Goal: Transaction & Acquisition: Purchase product/service

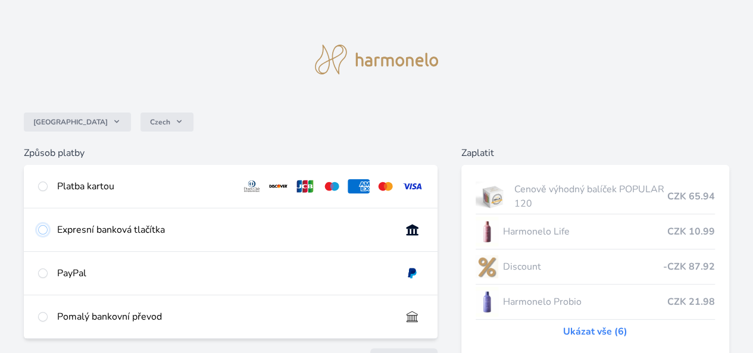
click at [48, 234] on input "radio" at bounding box center [43, 230] width 10 height 10
radio input "true"
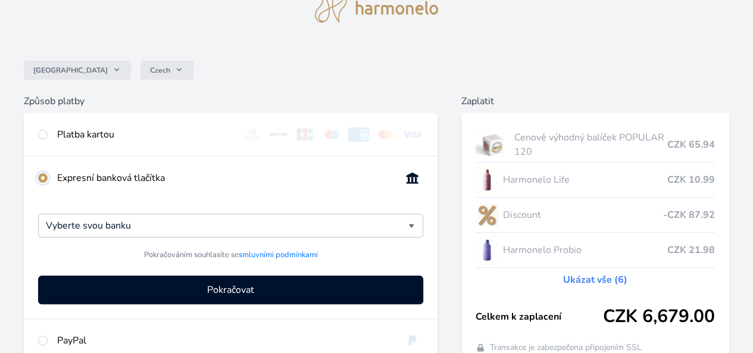
scroll to position [122, 0]
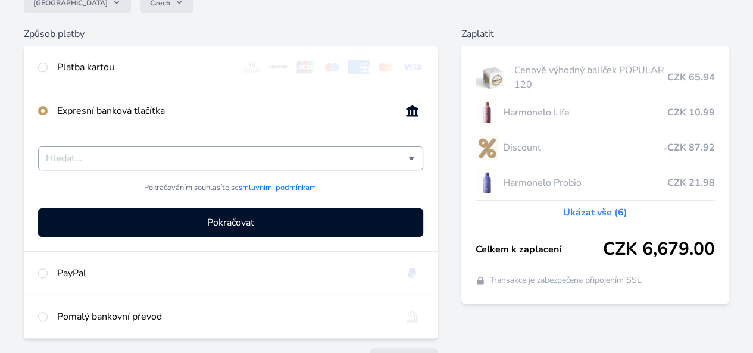
click at [258, 165] on input "Česká spořitelna Komerční banka mTransfer Fio banka Moneta Money Bank Raiffeise…" at bounding box center [227, 158] width 362 height 14
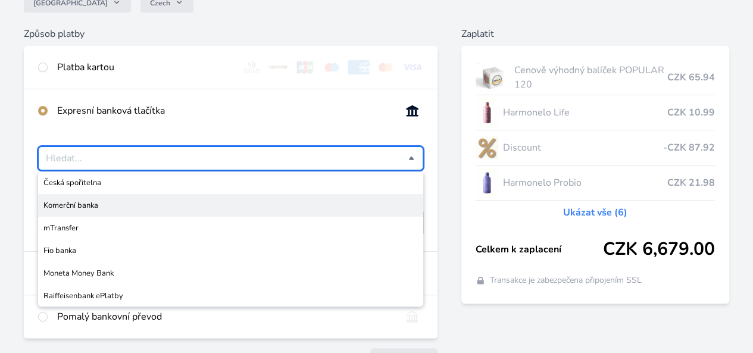
click at [126, 133] on div "Česko Czech Způsob platby Platba kartou Číslo karty <p>Your browser does not su…" at bounding box center [376, 139] width 753 height 523
type input "Vyberte svou banku"
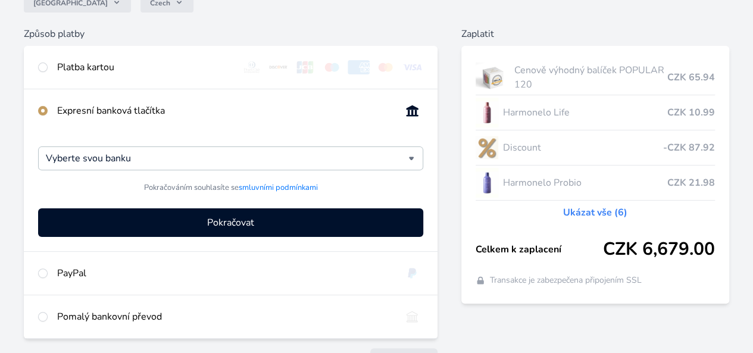
scroll to position [182, 0]
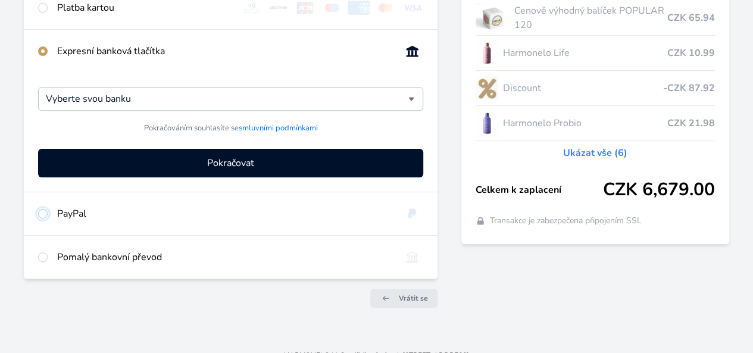
click at [48, 218] on input "radio" at bounding box center [43, 214] width 10 height 10
radio input "true"
radio input "false"
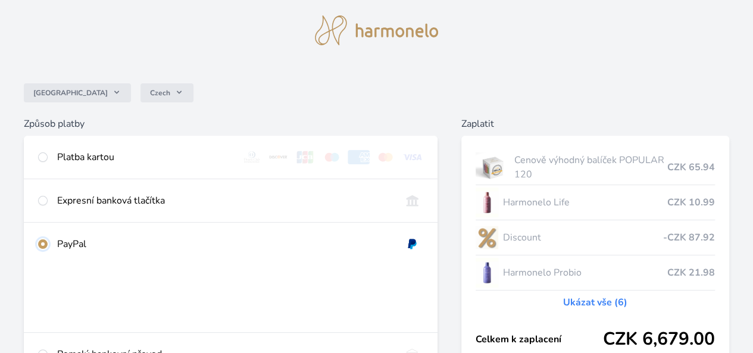
scroll to position [3, 0]
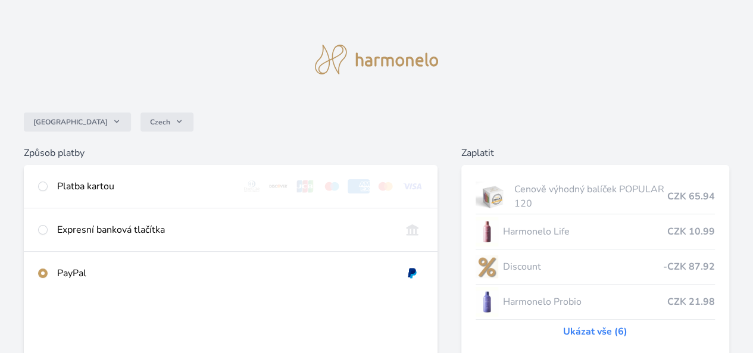
click at [48, 181] on div at bounding box center [43, 186] width 10 height 14
radio input "true"
radio input "false"
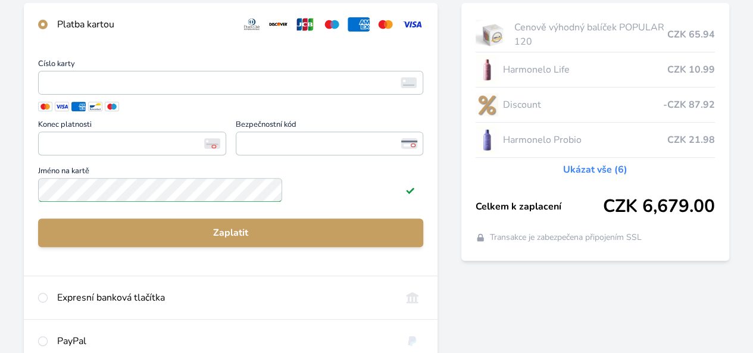
scroll to position [138, 0]
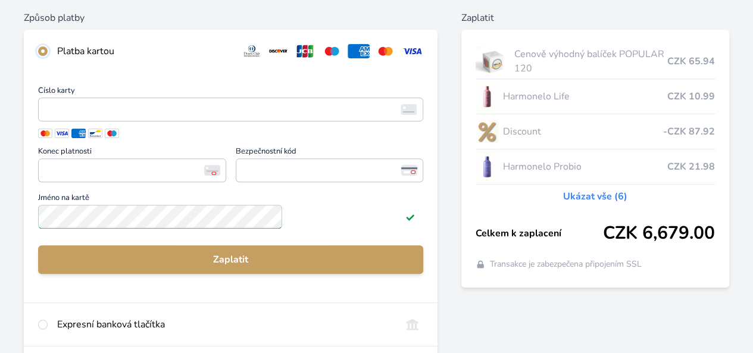
click at [48, 51] on input "radio" at bounding box center [43, 51] width 10 height 10
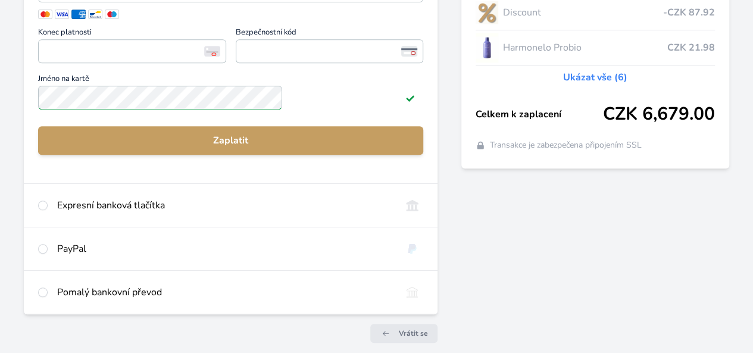
click at [245, 299] on div "Pomalý bankovní převod" at bounding box center [224, 292] width 334 height 14
radio input "false"
radio input "true"
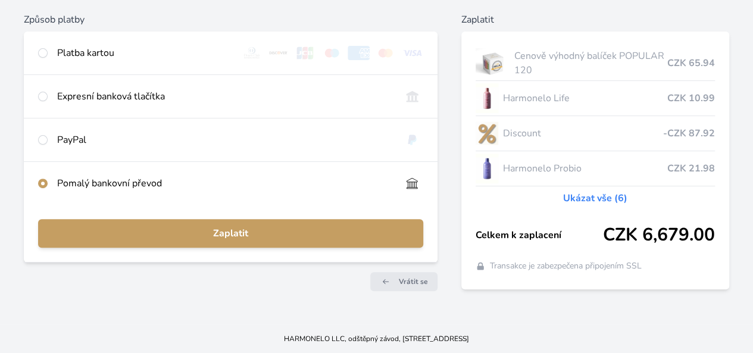
scroll to position [122, 0]
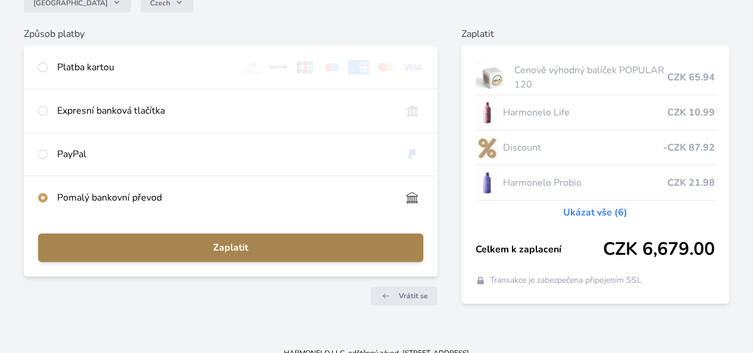
click at [271, 255] on span "Zaplatit" at bounding box center [231, 247] width 366 height 14
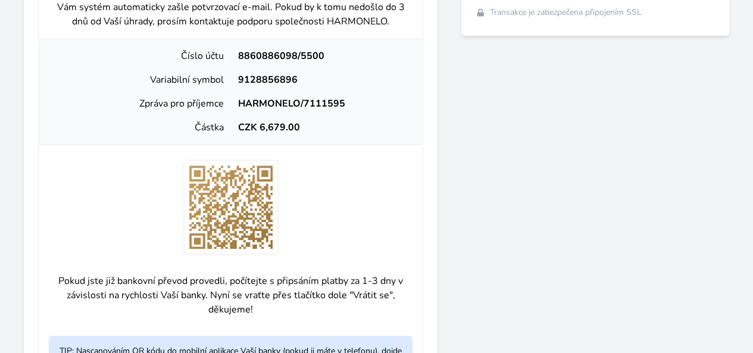
scroll to position [417, 0]
